Goal: Task Accomplishment & Management: Complete application form

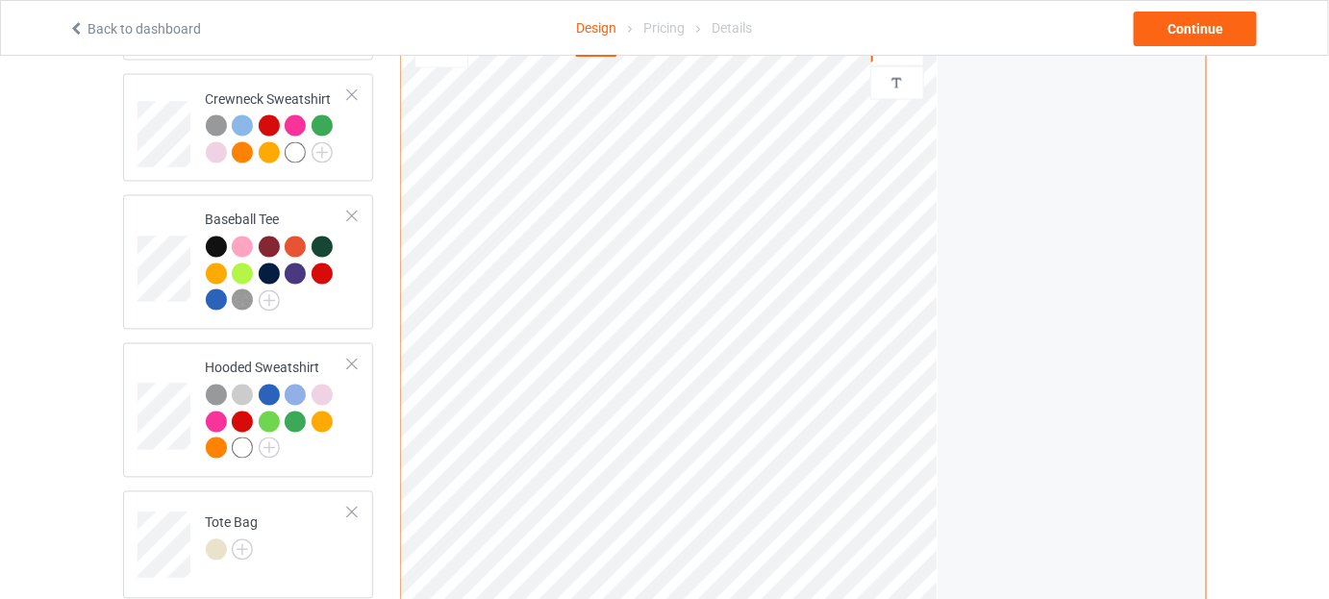
scroll to position [972, 0]
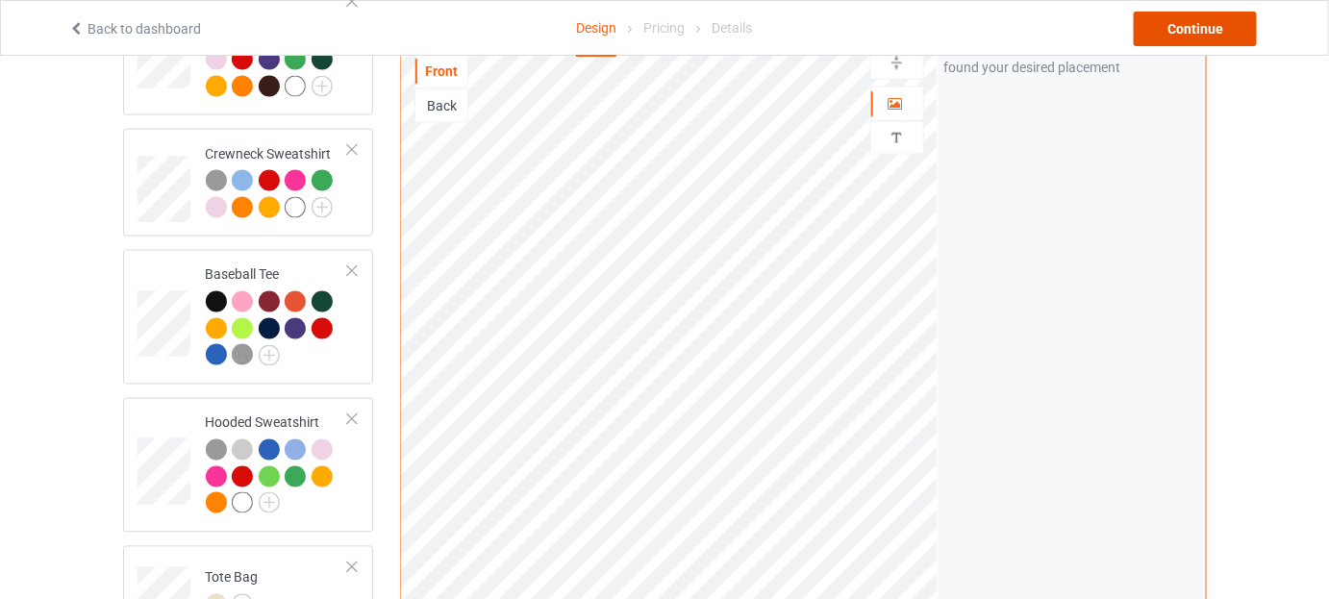
click at [1209, 33] on div "Continue" at bounding box center [1195, 29] width 123 height 35
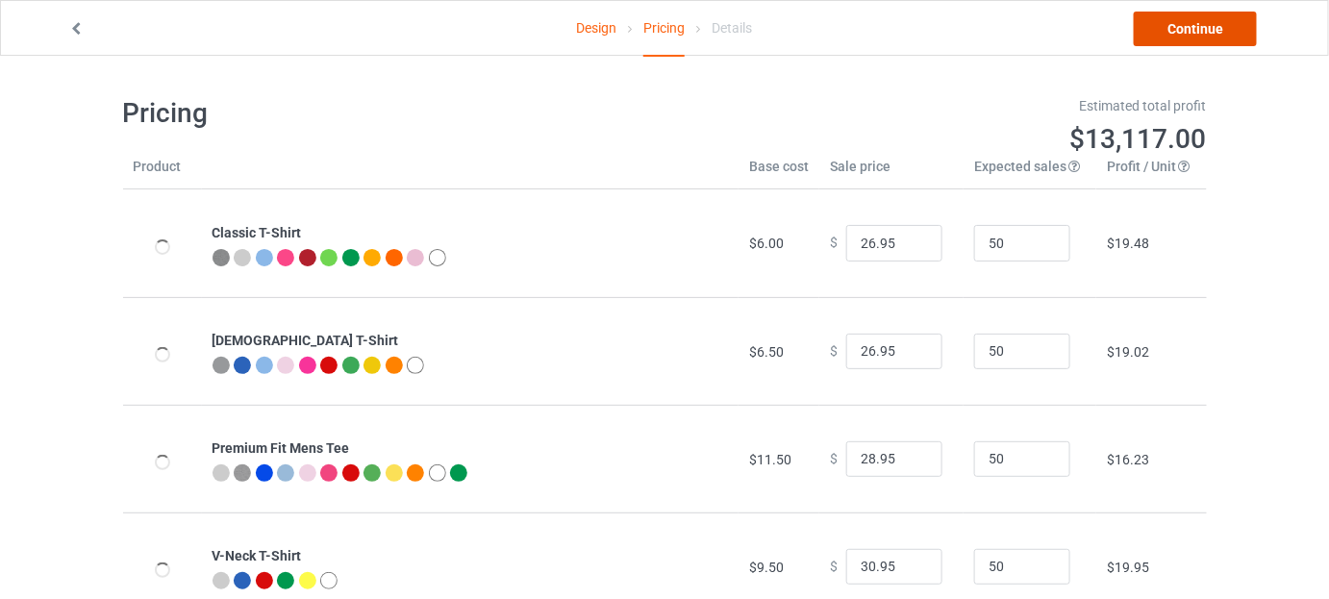
click at [1209, 33] on link "Continue" at bounding box center [1195, 29] width 123 height 35
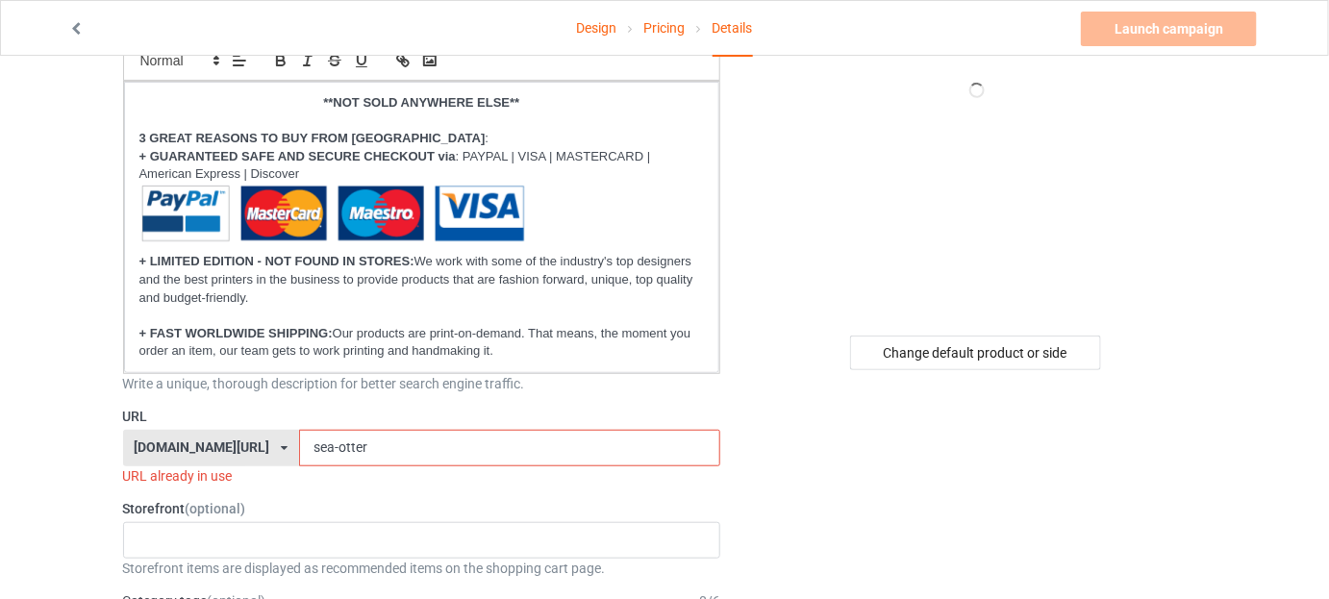
scroll to position [349, 0]
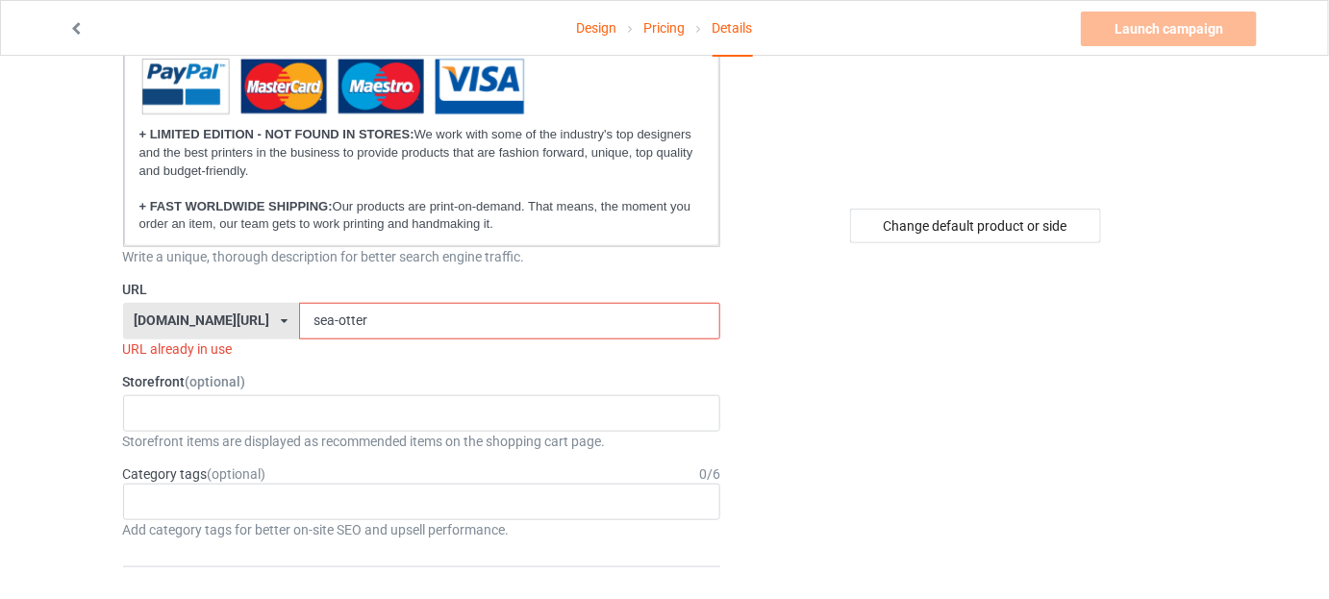
click at [208, 322] on div "[DOMAIN_NAME][URL]" at bounding box center [202, 320] width 136 height 13
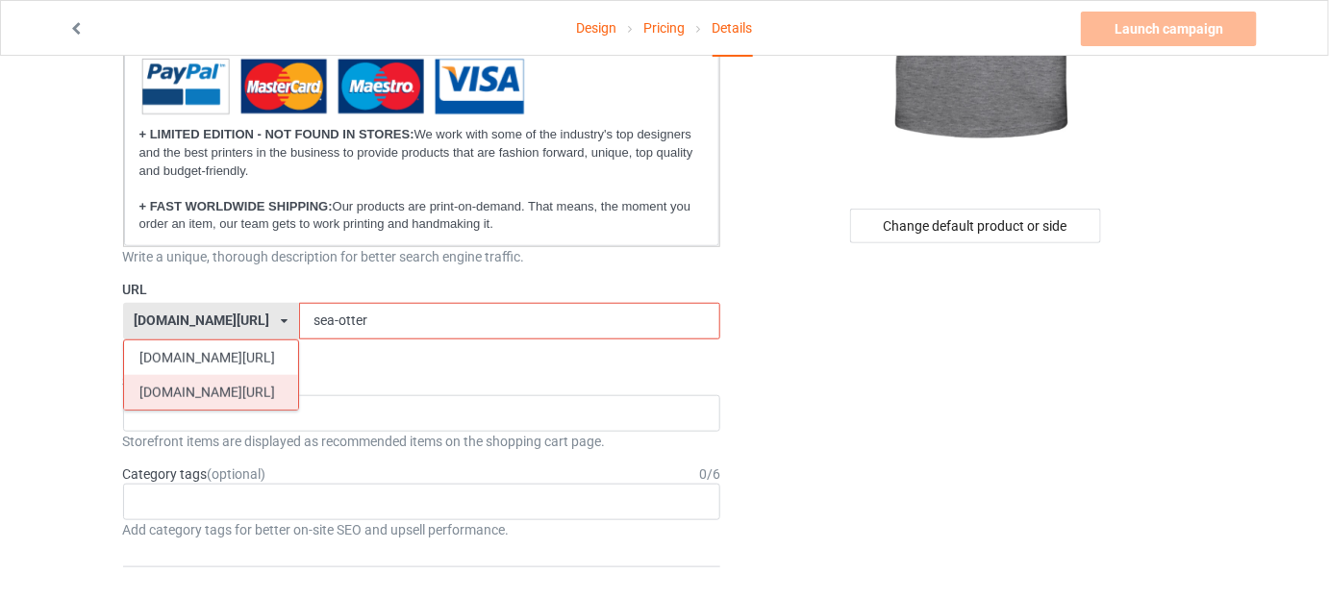
click at [219, 386] on div "[DOMAIN_NAME][URL]" at bounding box center [211, 392] width 174 height 35
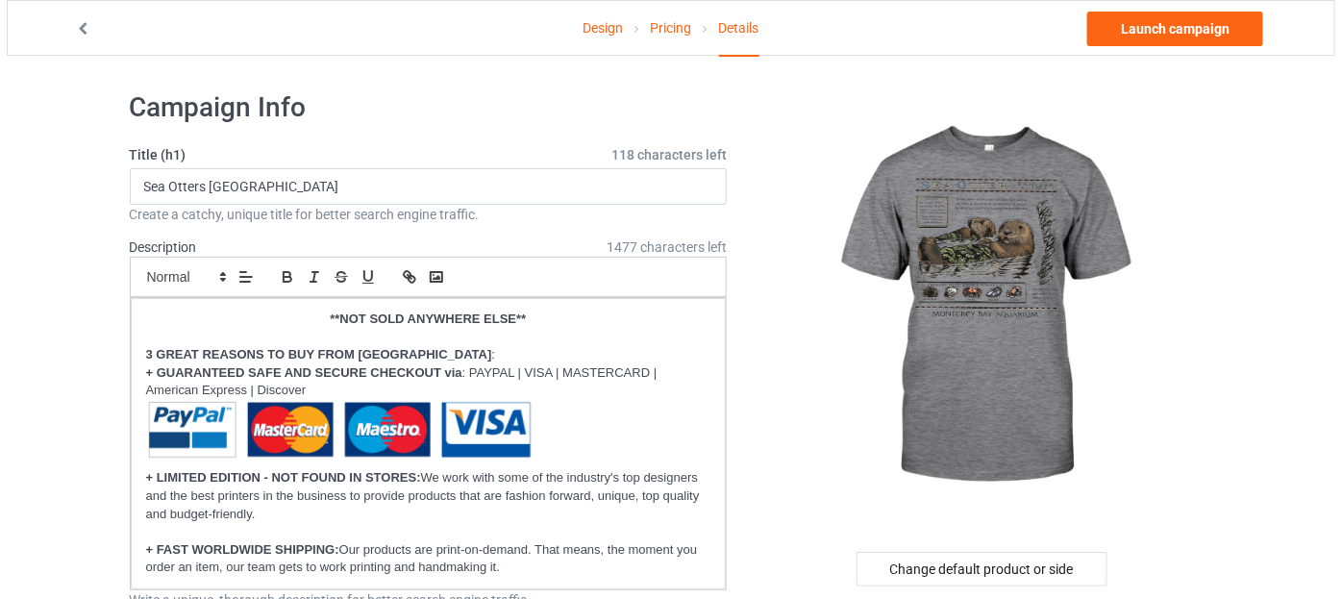
scroll to position [0, 0]
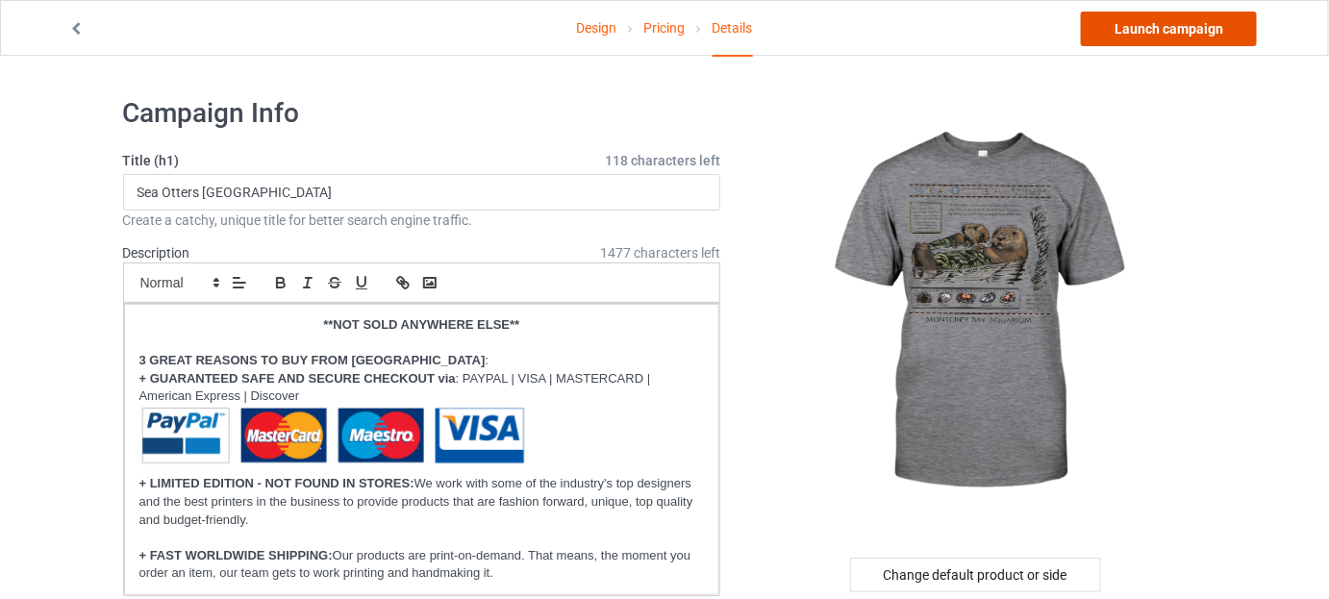
click at [1144, 35] on link "Launch campaign" at bounding box center [1169, 29] width 176 height 35
